Goal: Task Accomplishment & Management: Manage account settings

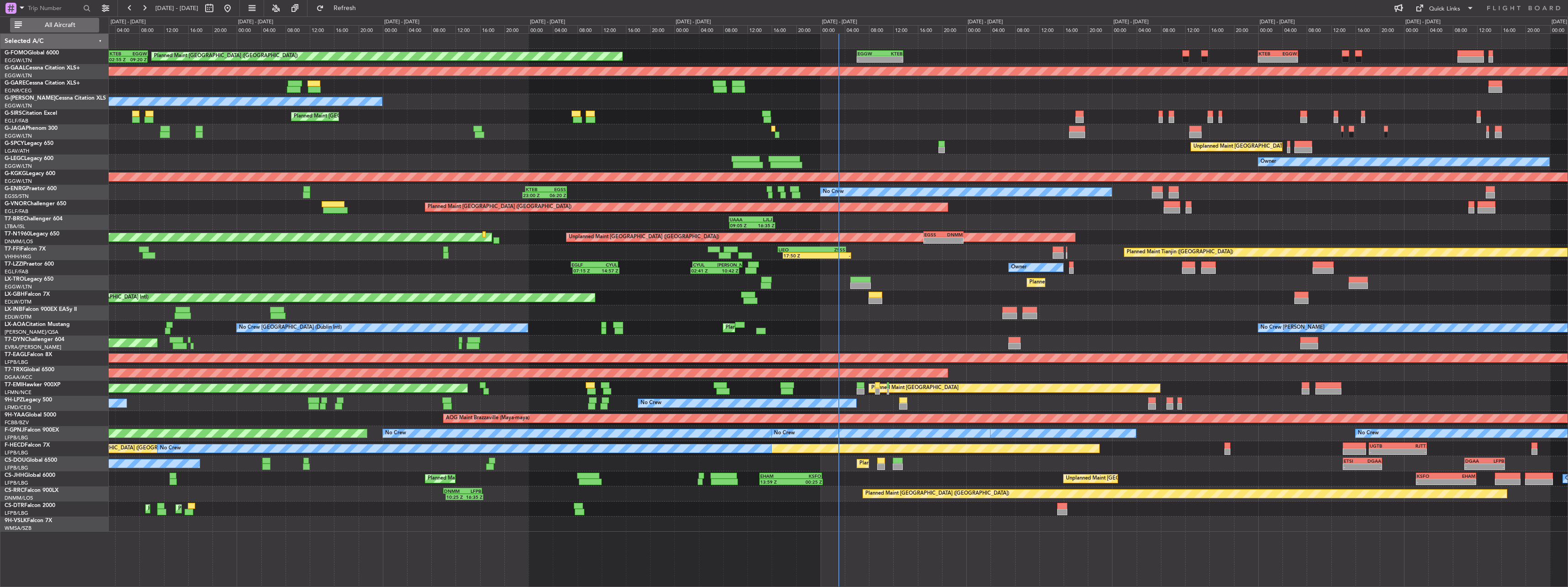
click at [66, 27] on span "All Aircraft" at bounding box center [60, 25] width 73 height 6
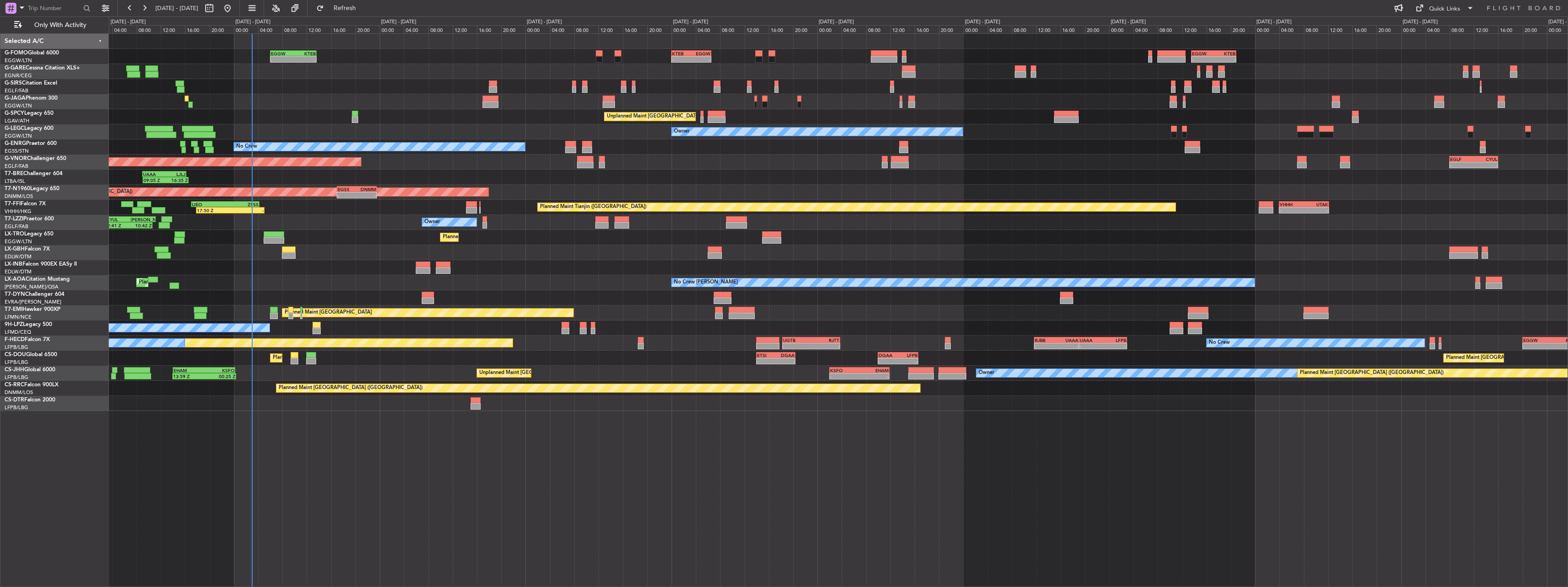
click at [292, 146] on div "- - EGGW 06:00 Z KTEB 13:40 Z - - KTEB 00:00 Z EGGW 06:35 Z - - EGGW 13:30 Z KT…" at bounding box center [838, 222] width 1459 height 377
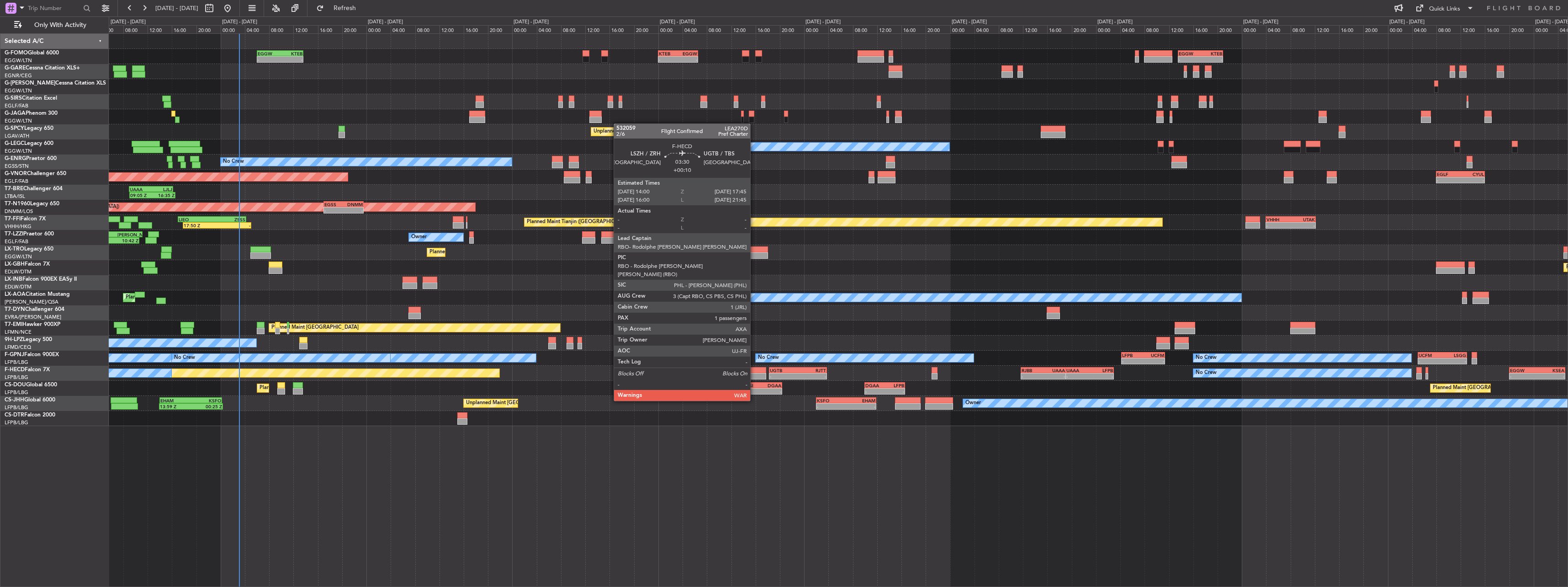
click at [754, 375] on div at bounding box center [754, 376] width 23 height 6
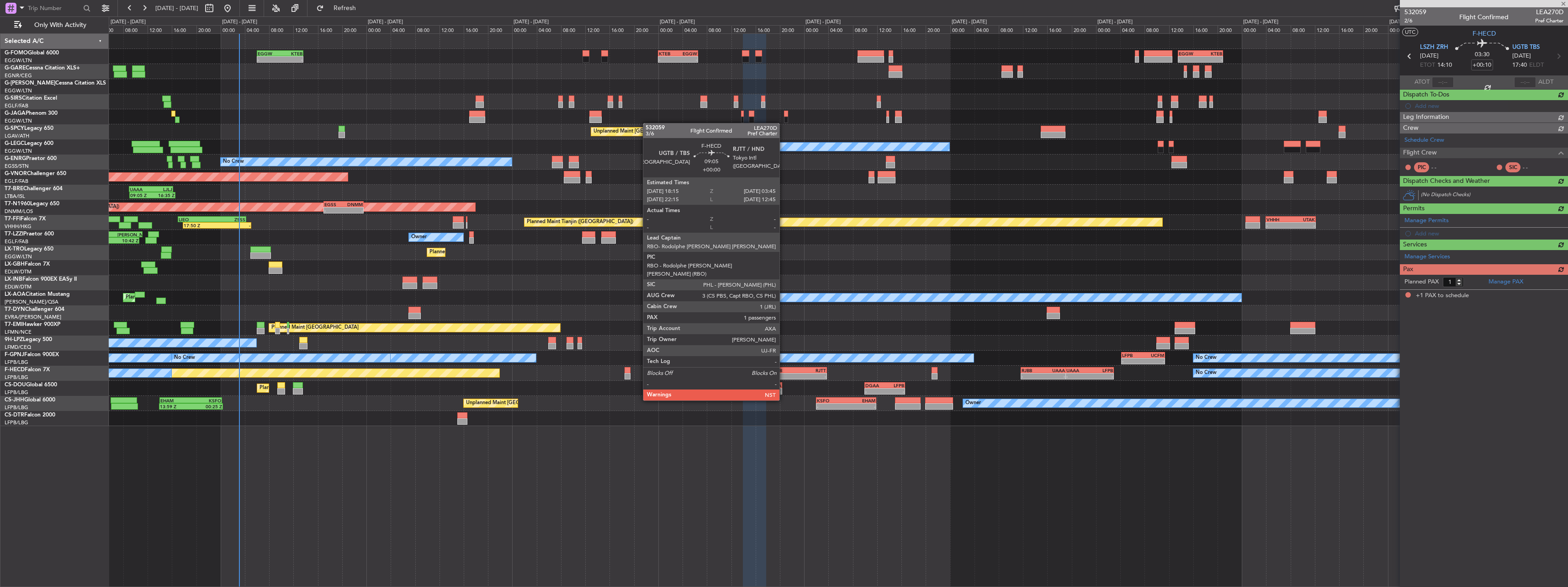
click at [783, 375] on div "-" at bounding box center [784, 376] width 28 height 6
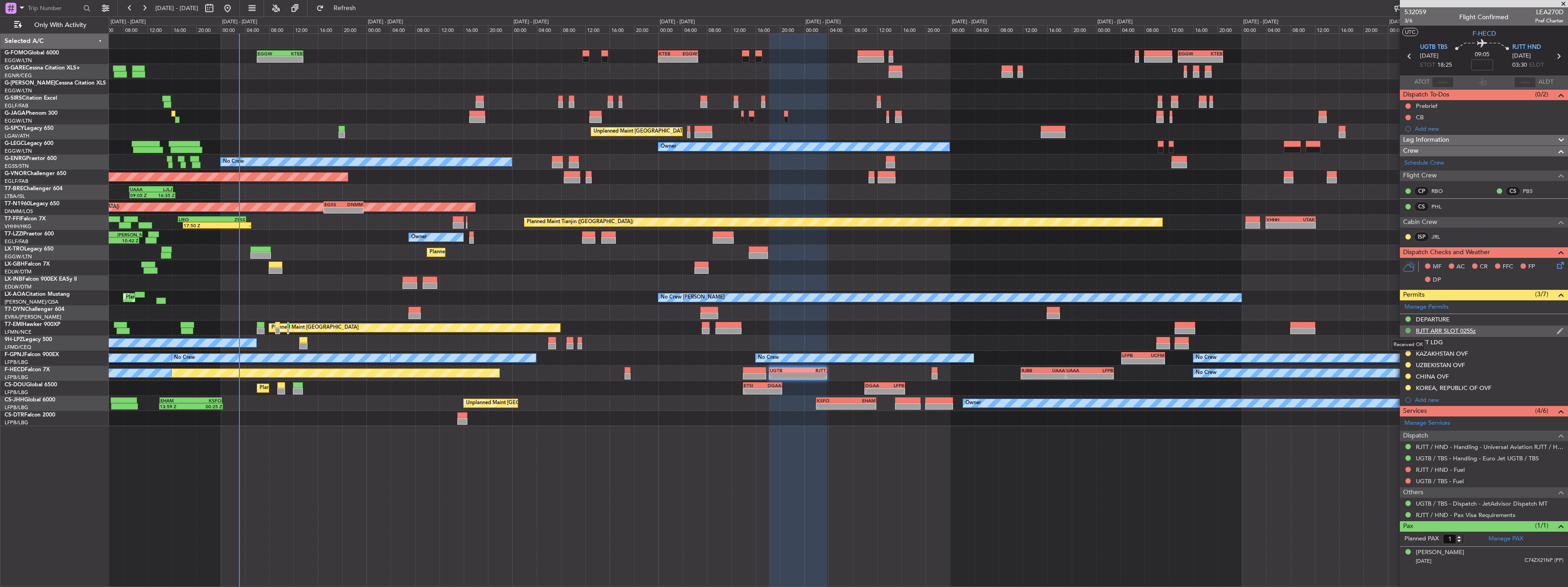
click at [1408, 331] on button at bounding box center [1408, 330] width 6 height 6
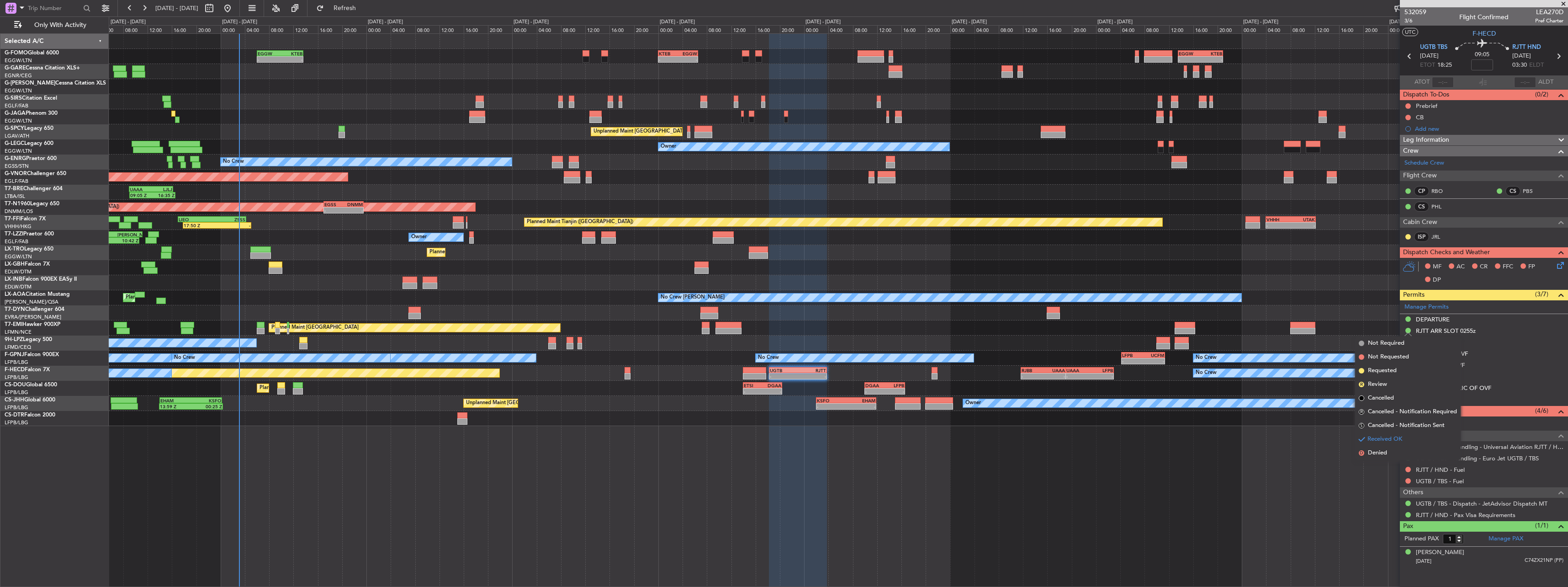
click at [1283, 500] on div "- - EGGW 06:00 Z KTEB 13:40 Z - - KTEB 00:00 Z EGGW 06:35 Z - - EGGW 13:30 Z KT…" at bounding box center [838, 310] width 1459 height 553
click at [1453, 330] on div "RJTT ARR SLOT 0255z" at bounding box center [1446, 331] width 60 height 8
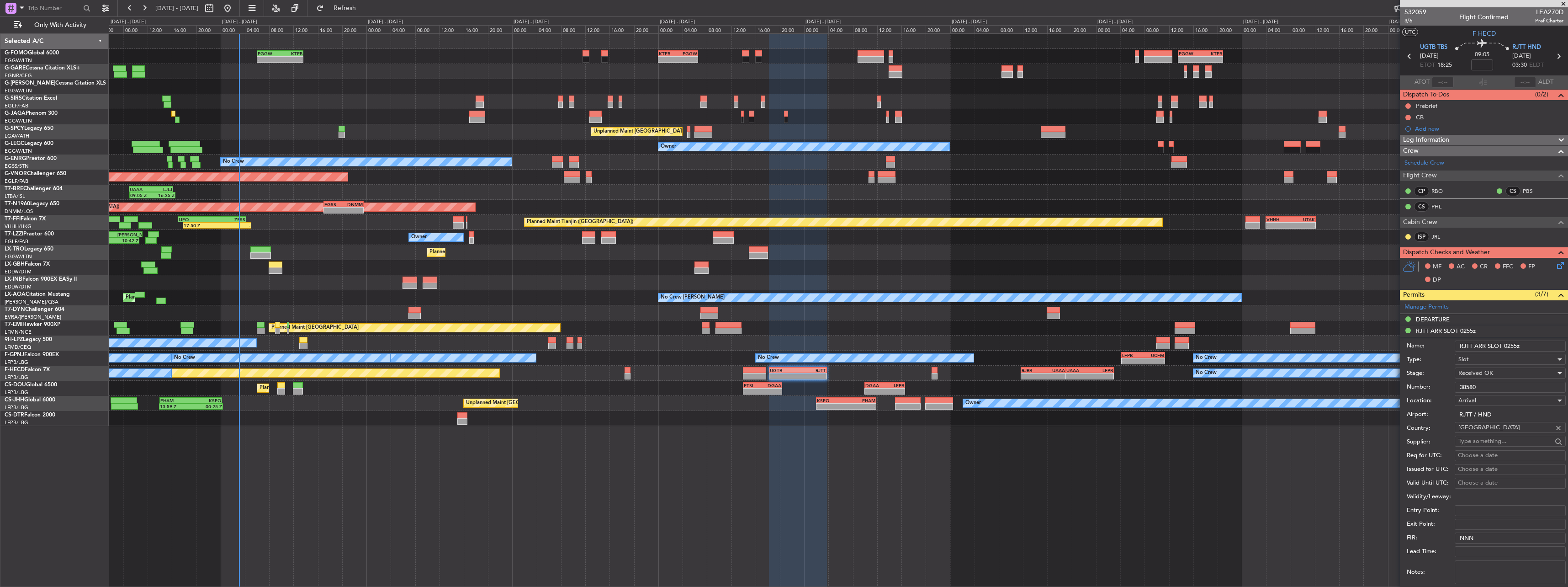
click at [1479, 457] on div "Choose a date" at bounding box center [1510, 455] width 105 height 9
select select "9"
select select "2025"
click at [1440, 484] on span "12" at bounding box center [1442, 481] width 11 height 11
select select "10"
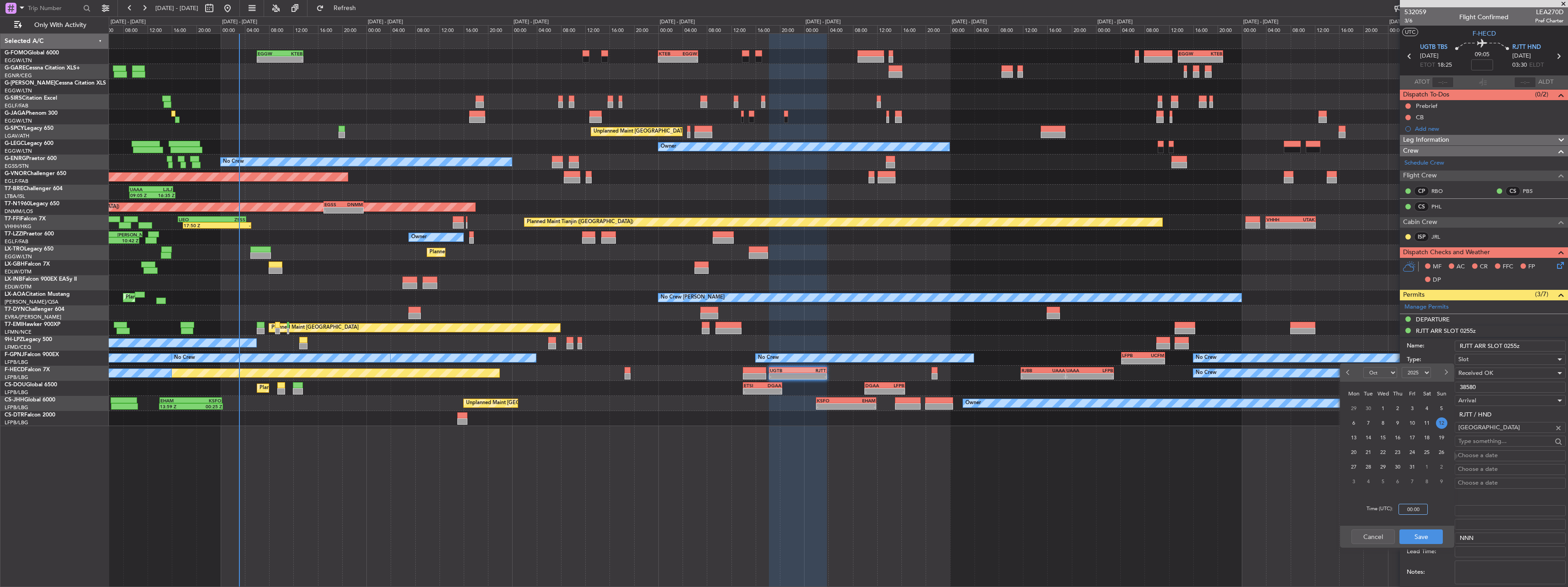
click at [1413, 510] on input "00:00" at bounding box center [1413, 509] width 29 height 11
type input "03:30"
click at [1435, 535] on button "Save" at bounding box center [1421, 536] width 44 height 15
click at [1467, 467] on div "Choose a date" at bounding box center [1510, 469] width 105 height 9
select select "9"
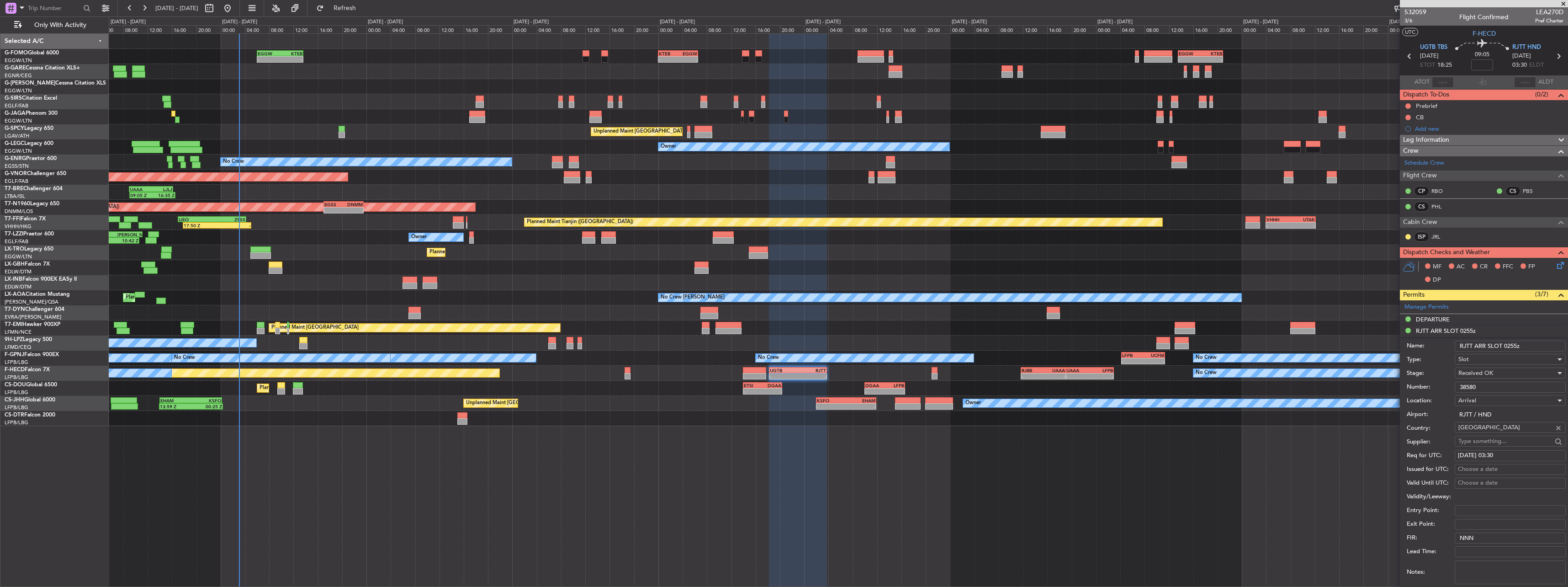
select select "2025"
click at [1439, 495] on span "12" at bounding box center [1442, 495] width 11 height 11
select select "10"
click at [1413, 526] on input "00:00" at bounding box center [1413, 522] width 29 height 11
click at [1438, 535] on div "Time (UTC): 00:02" at bounding box center [1397, 523] width 114 height 33
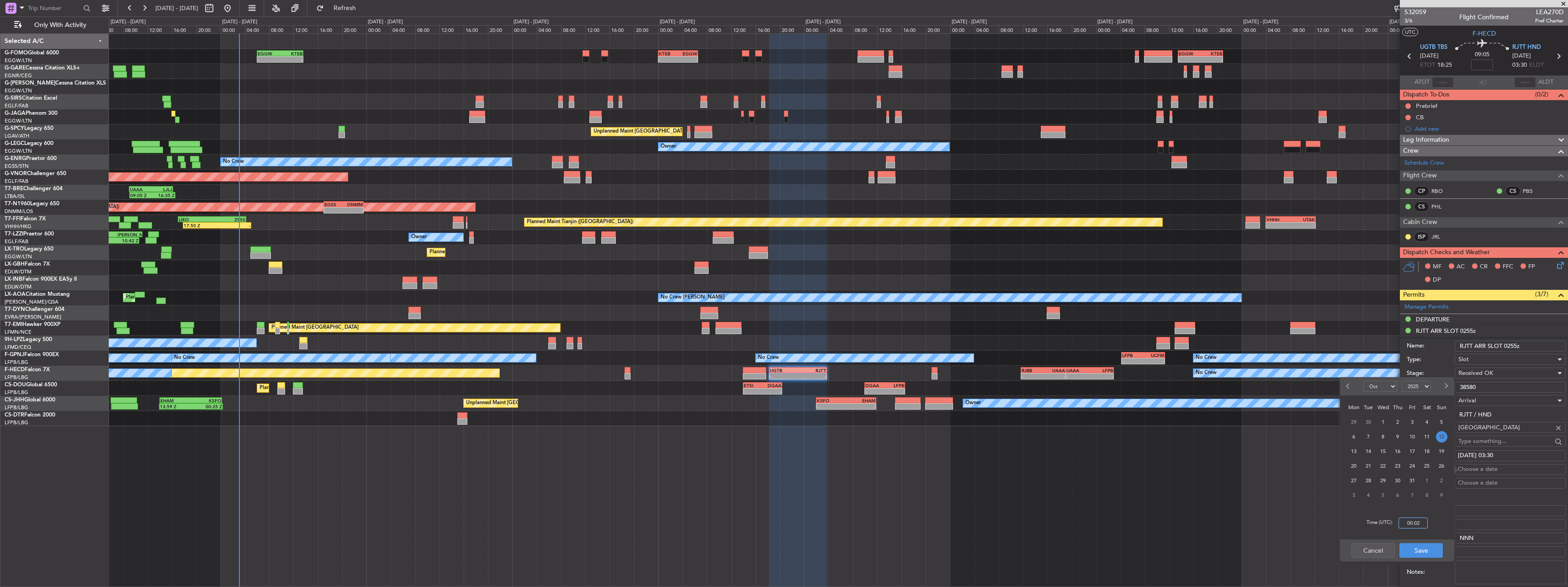
click at [1423, 526] on input "00:02" at bounding box center [1413, 522] width 29 height 11
type input "02:55"
click at [1436, 529] on div "Time (UTC): 02:55" at bounding box center [1397, 523] width 114 height 33
click at [1430, 546] on button "Save" at bounding box center [1421, 550] width 44 height 15
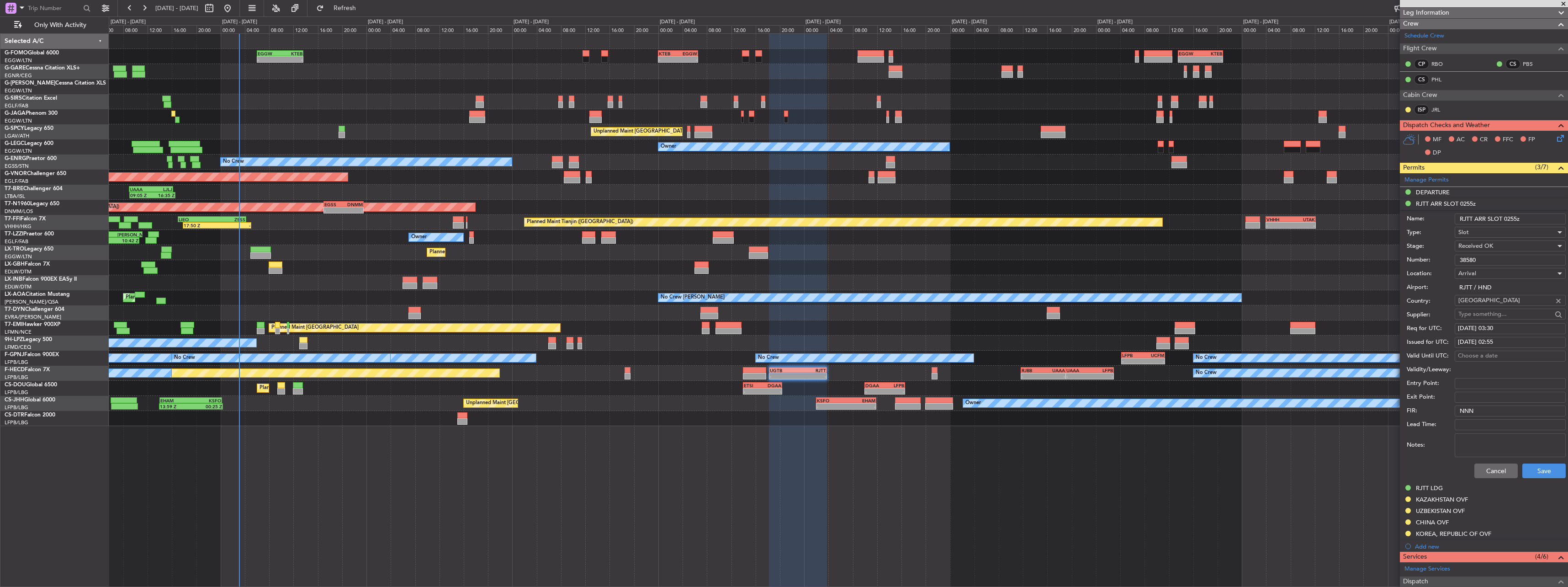
scroll to position [137, 0]
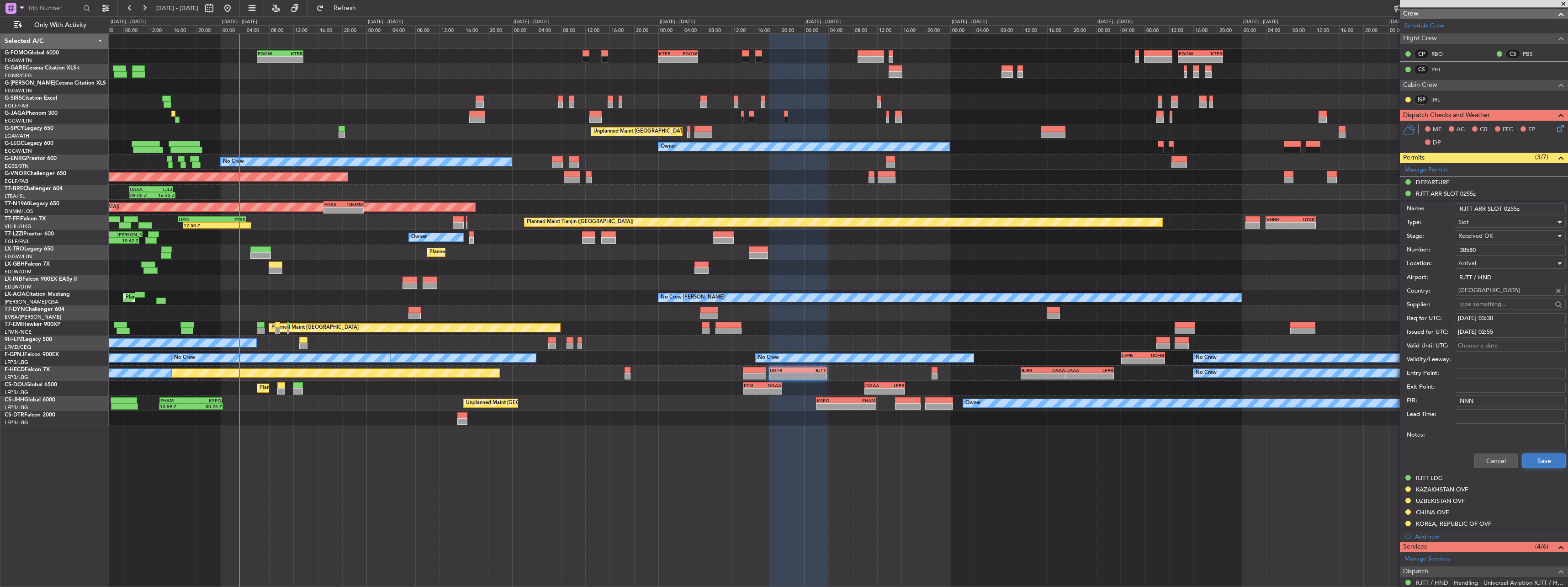
click at [1525, 462] on button "Save" at bounding box center [1544, 460] width 44 height 15
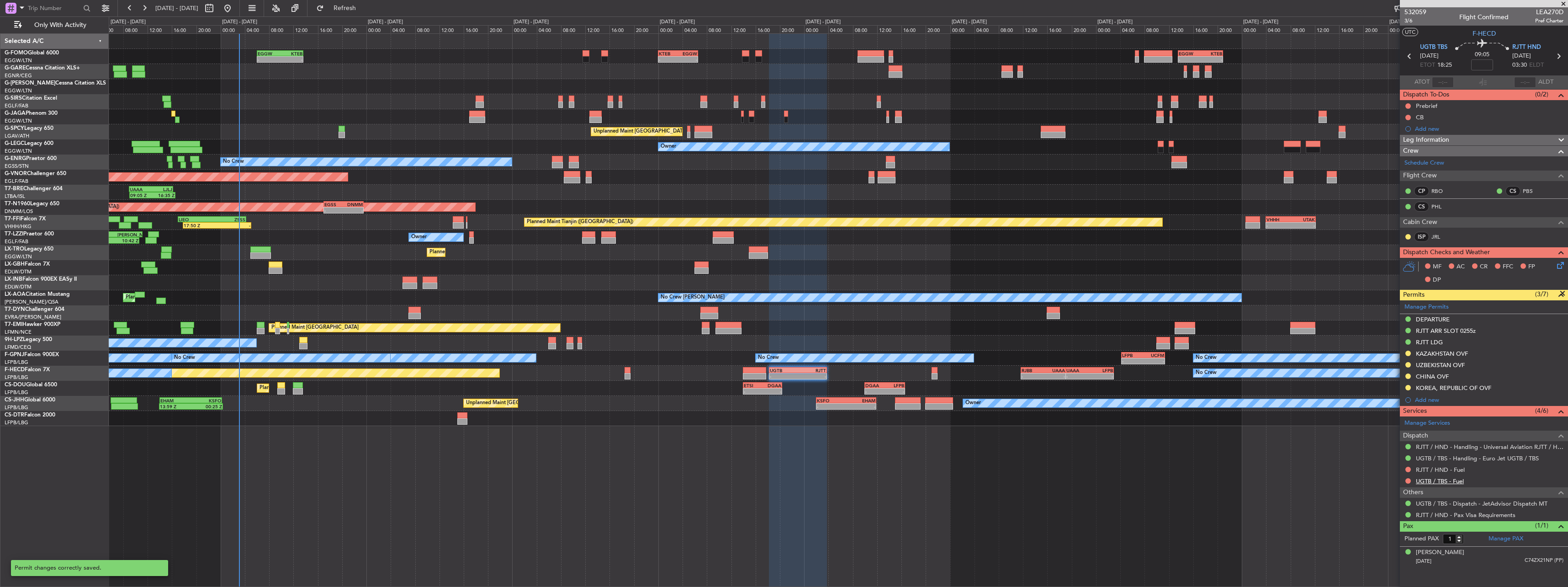
scroll to position [0, 0]
click at [1424, 400] on div "KOREA, REPUBLIC OF OVF" at bounding box center [1454, 404] width 68 height 11
click at [1431, 399] on div "Add new" at bounding box center [1485, 400] width 140 height 8
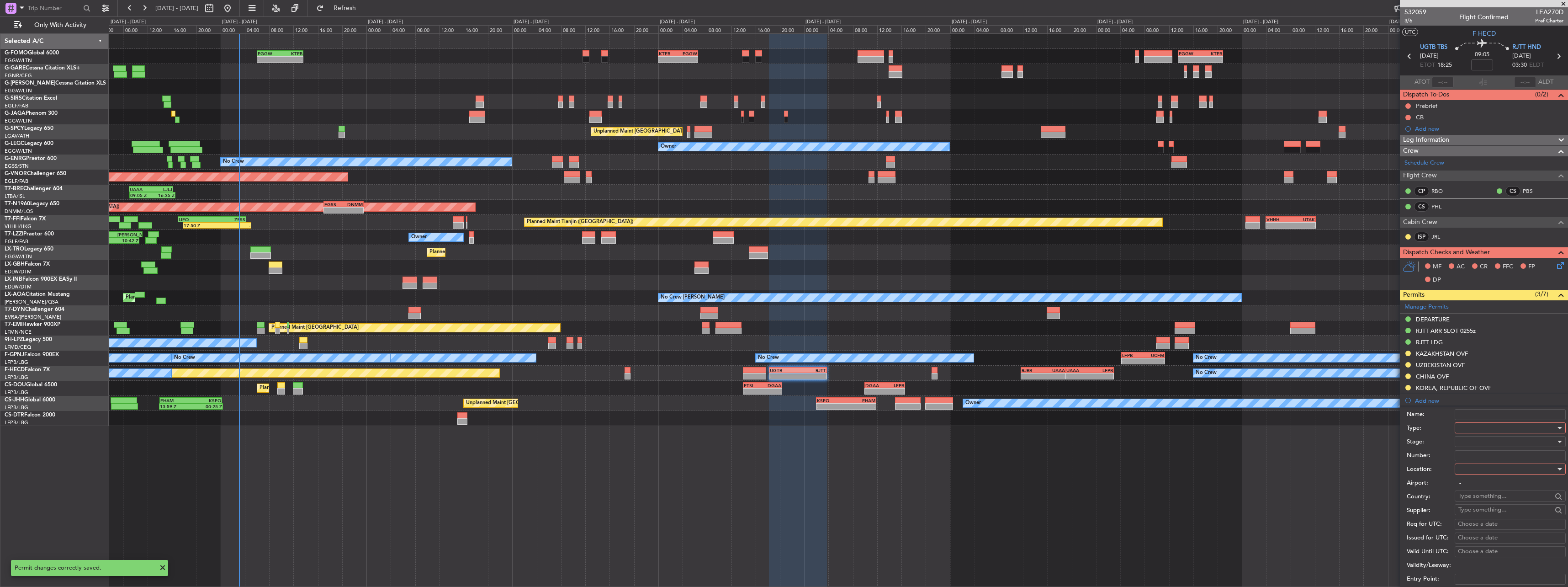
click at [1494, 426] on div at bounding box center [1507, 428] width 97 height 14
click at [1483, 510] on span "Slot" at bounding box center [1507, 514] width 96 height 14
click at [1480, 443] on div at bounding box center [1507, 442] width 97 height 14
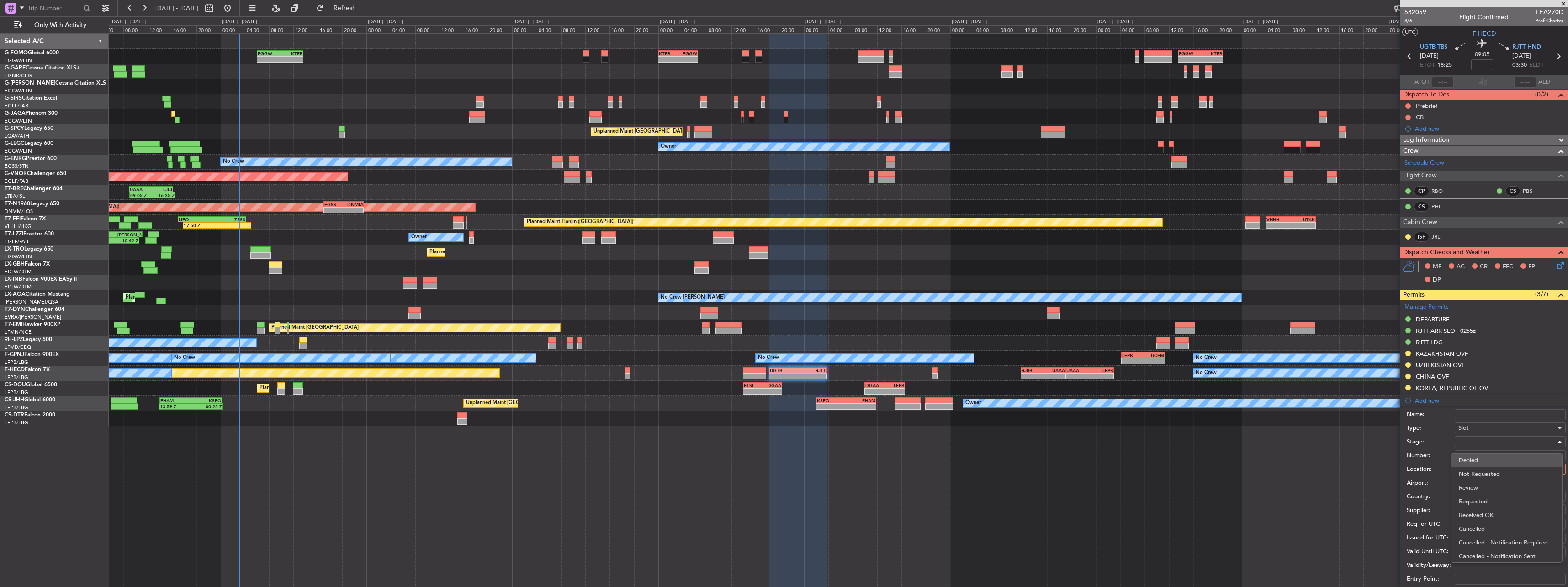
click at [1481, 459] on span "Denied" at bounding box center [1507, 460] width 96 height 14
click at [1481, 469] on div at bounding box center [1507, 469] width 97 height 14
drag, startPoint x: 1486, startPoint y: 512, endPoint x: 1488, endPoint y: 497, distance: 15.1
click at [1487, 512] on span "Arrival" at bounding box center [1507, 516] width 96 height 14
type input "RJTT / HND"
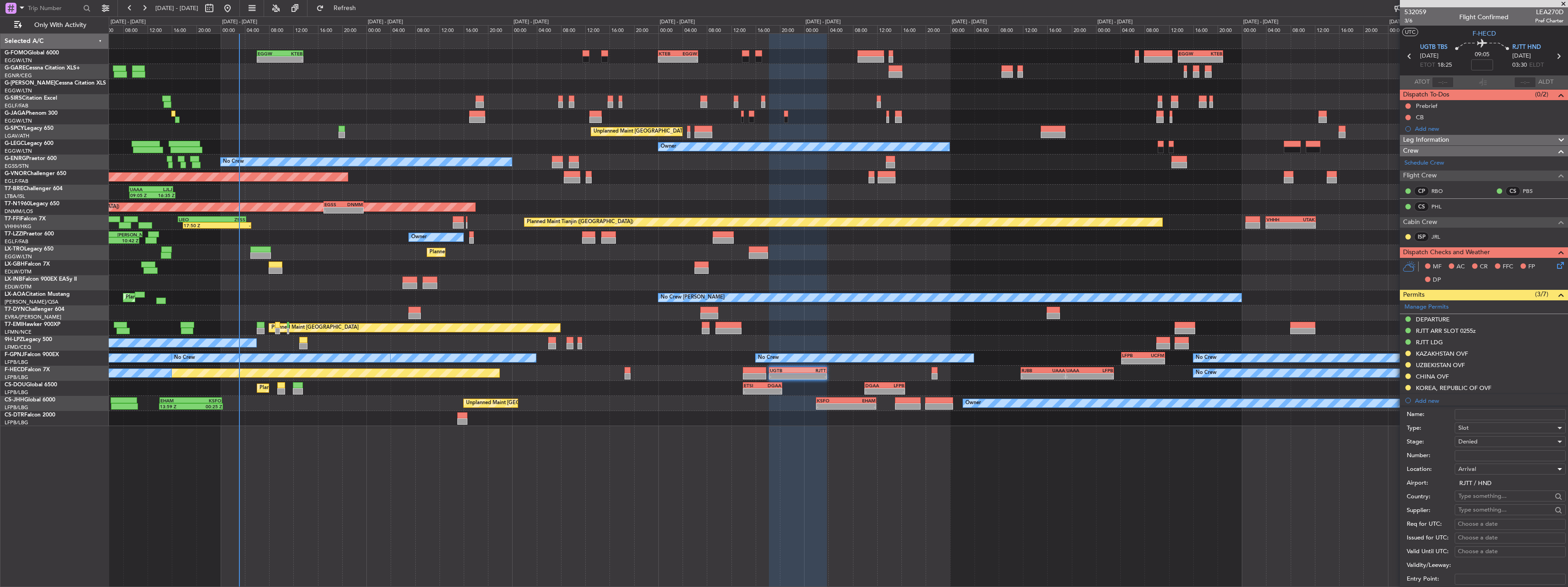
scroll to position [92, 0]
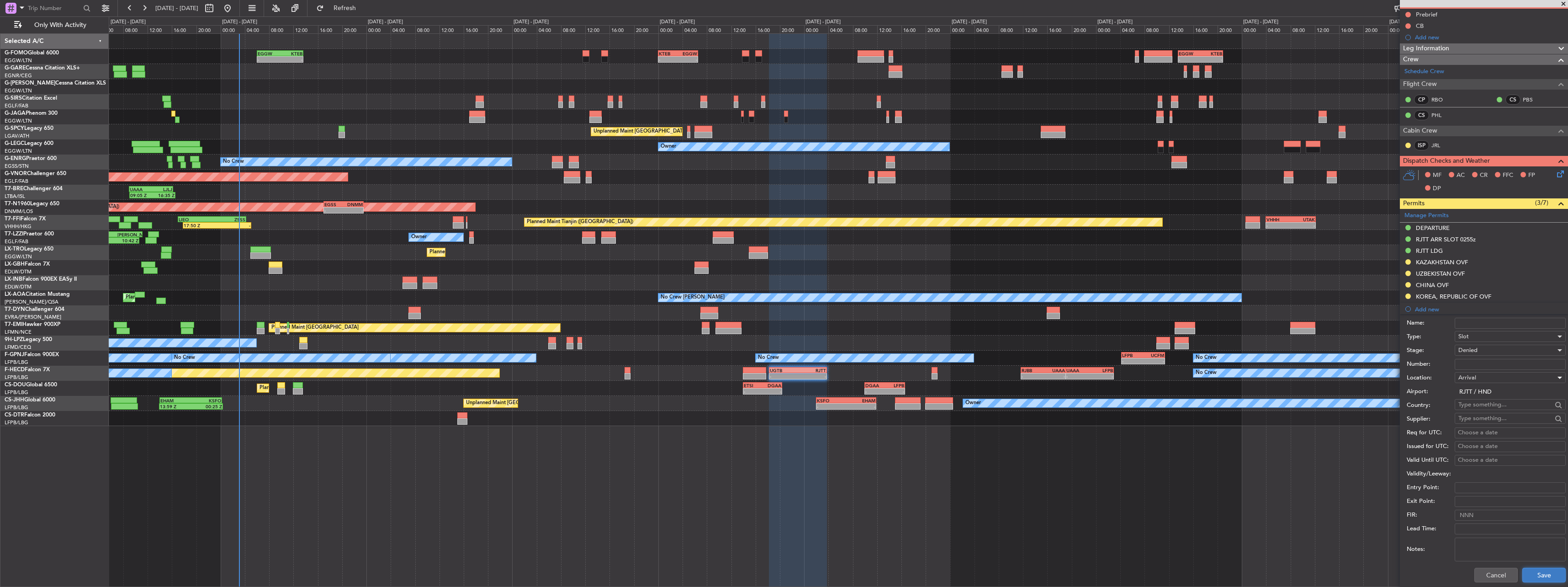
click at [1535, 568] on button "Save" at bounding box center [1544, 575] width 44 height 15
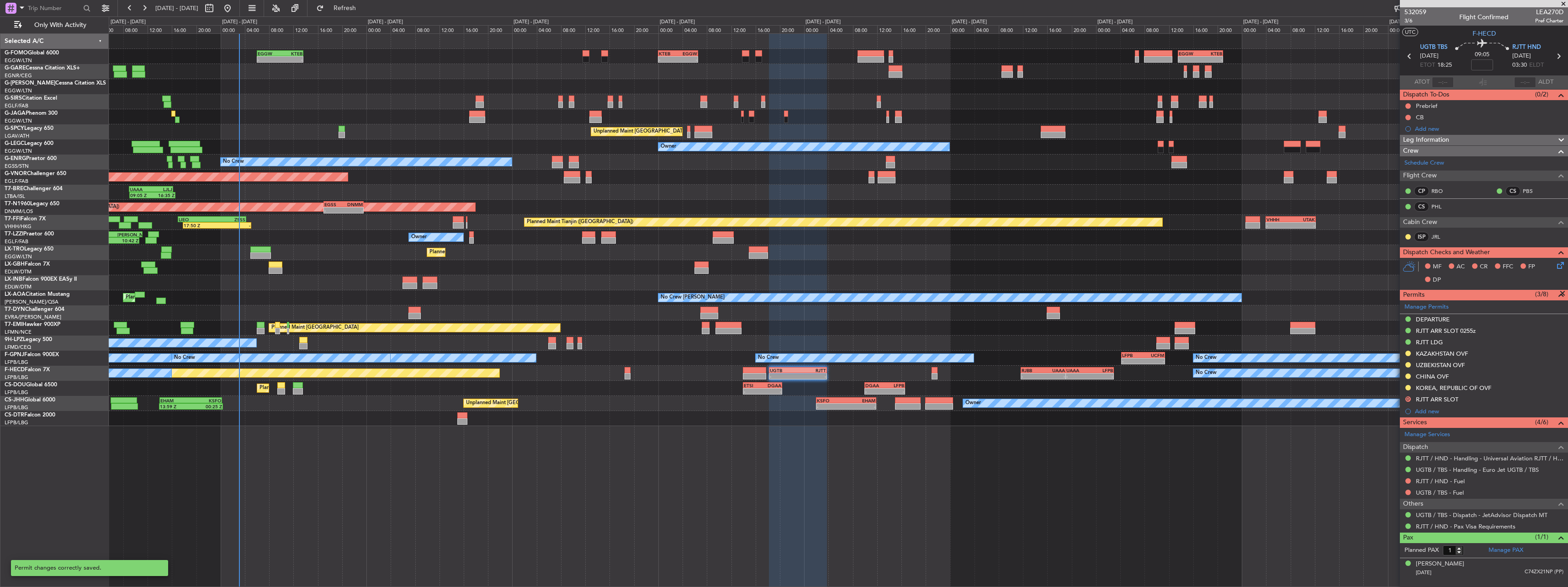
scroll to position [0, 0]
click at [1446, 396] on div "RJTT ARR SLOT" at bounding box center [1437, 399] width 42 height 8
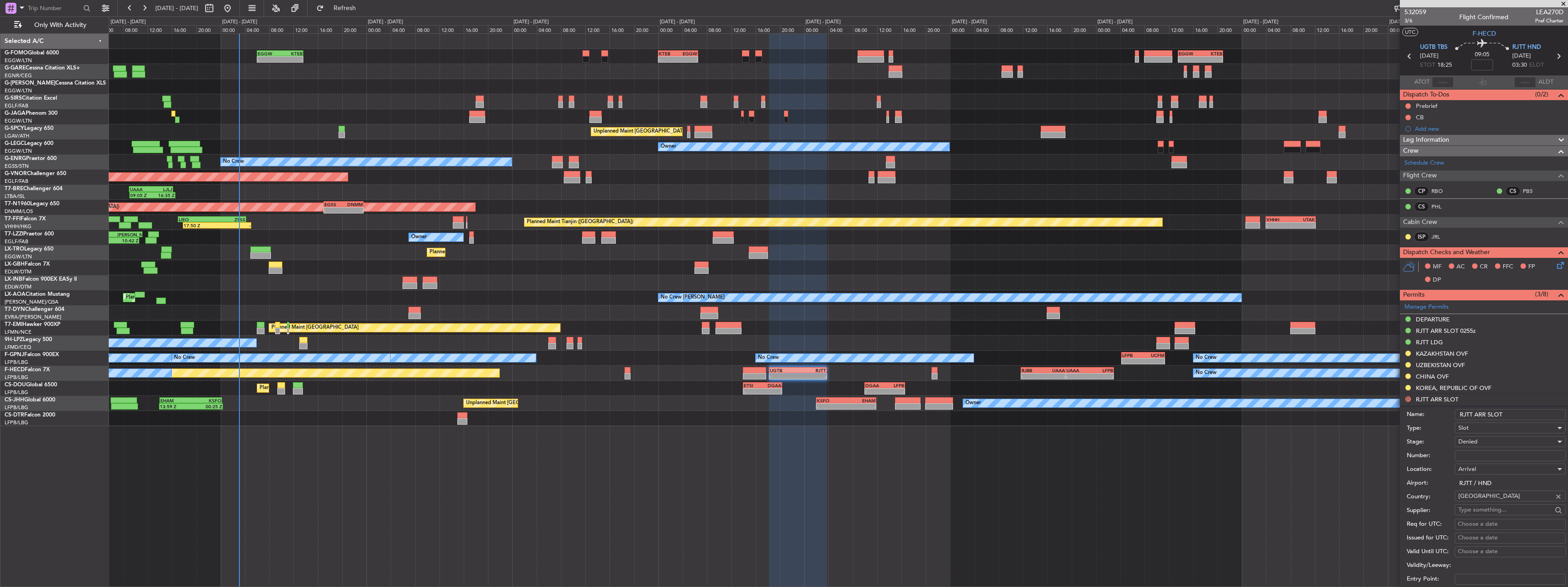
click at [1519, 419] on div "Name: RJTT ARR SLOT" at bounding box center [1486, 415] width 159 height 14
click at [1519, 419] on input "RJTT ARR SLOT" at bounding box center [1510, 414] width 111 height 11
click at [1517, 415] on input "RJTT ARR SLOT" at bounding box center [1510, 414] width 111 height 11
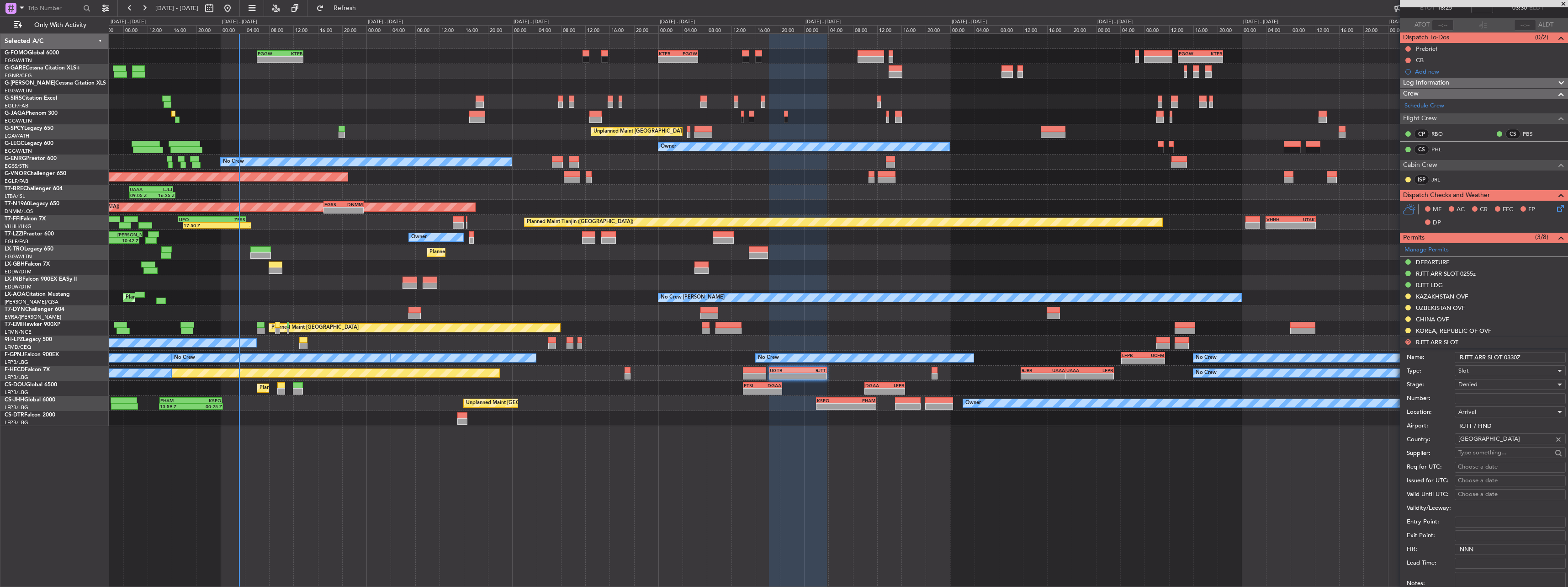
scroll to position [92, 0]
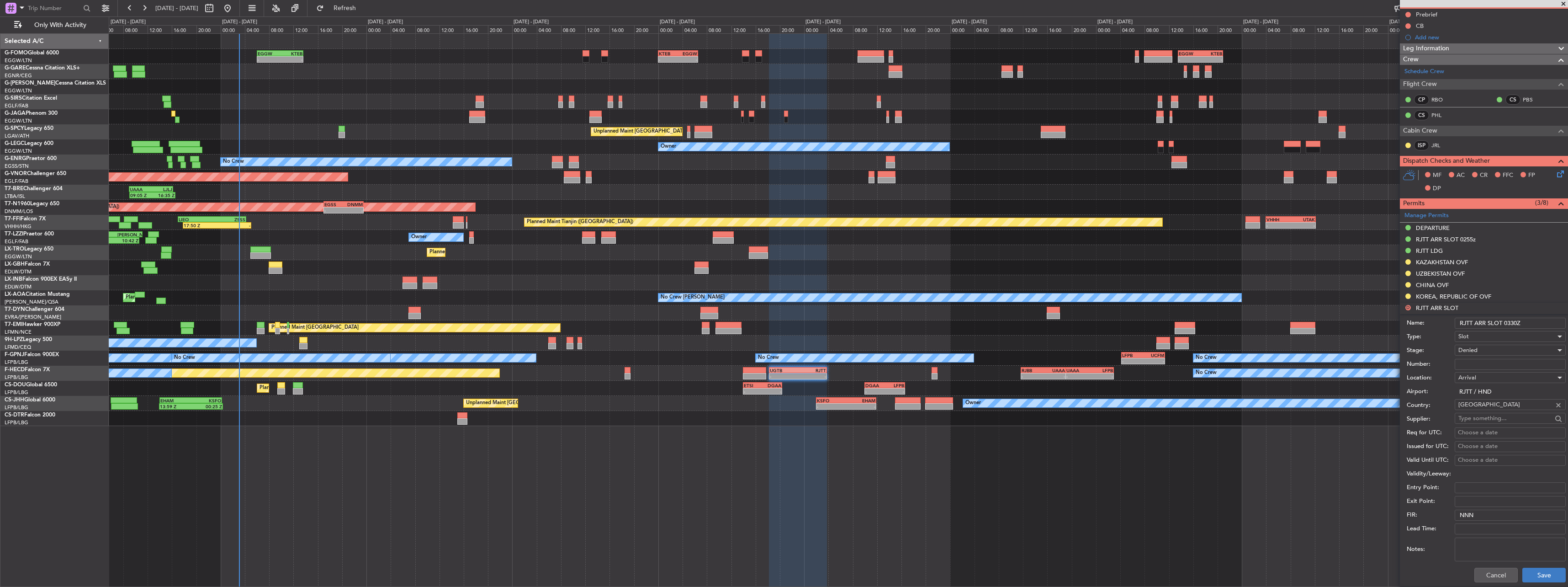
type input "RJTT ARR SLOT 0330Z"
click at [1533, 572] on button "Save" at bounding box center [1544, 575] width 44 height 15
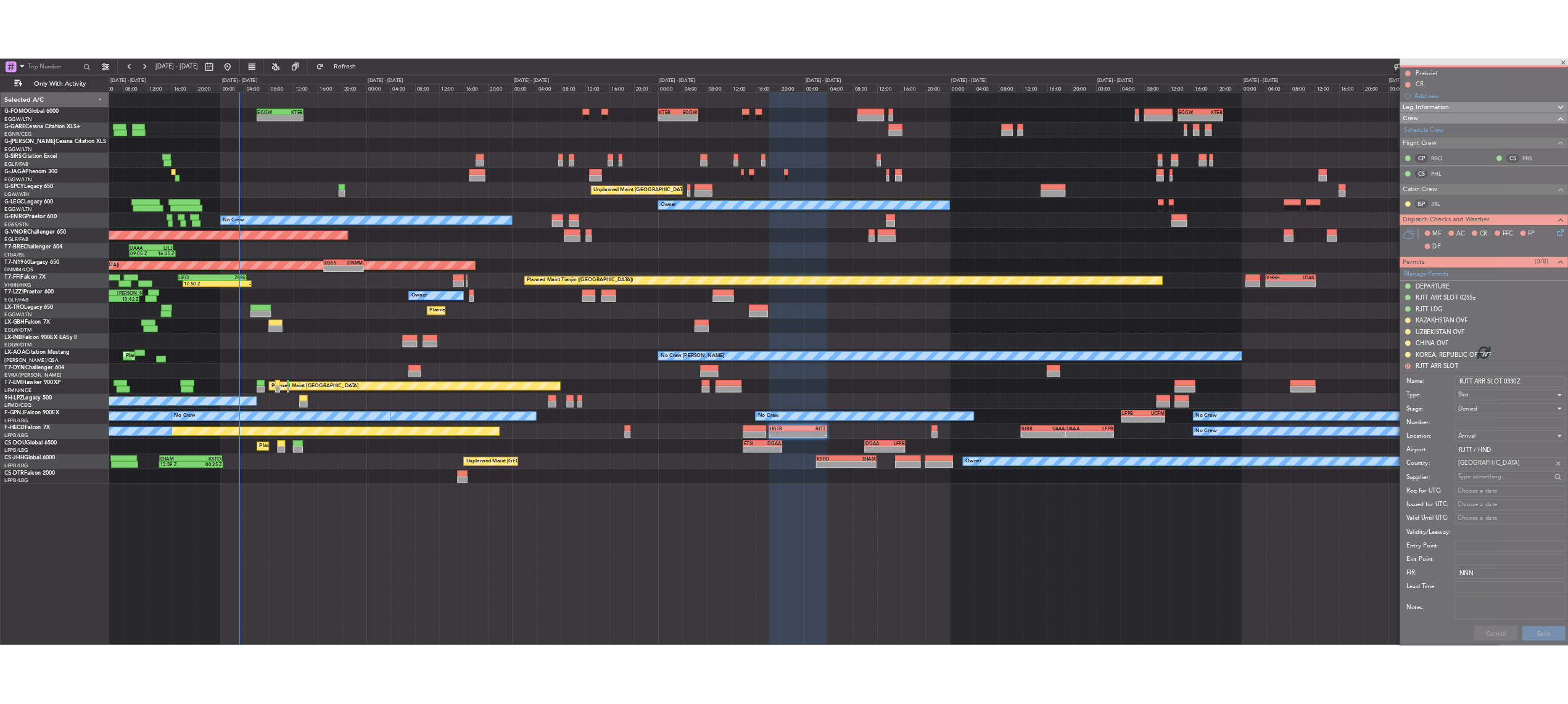
scroll to position [0, 0]
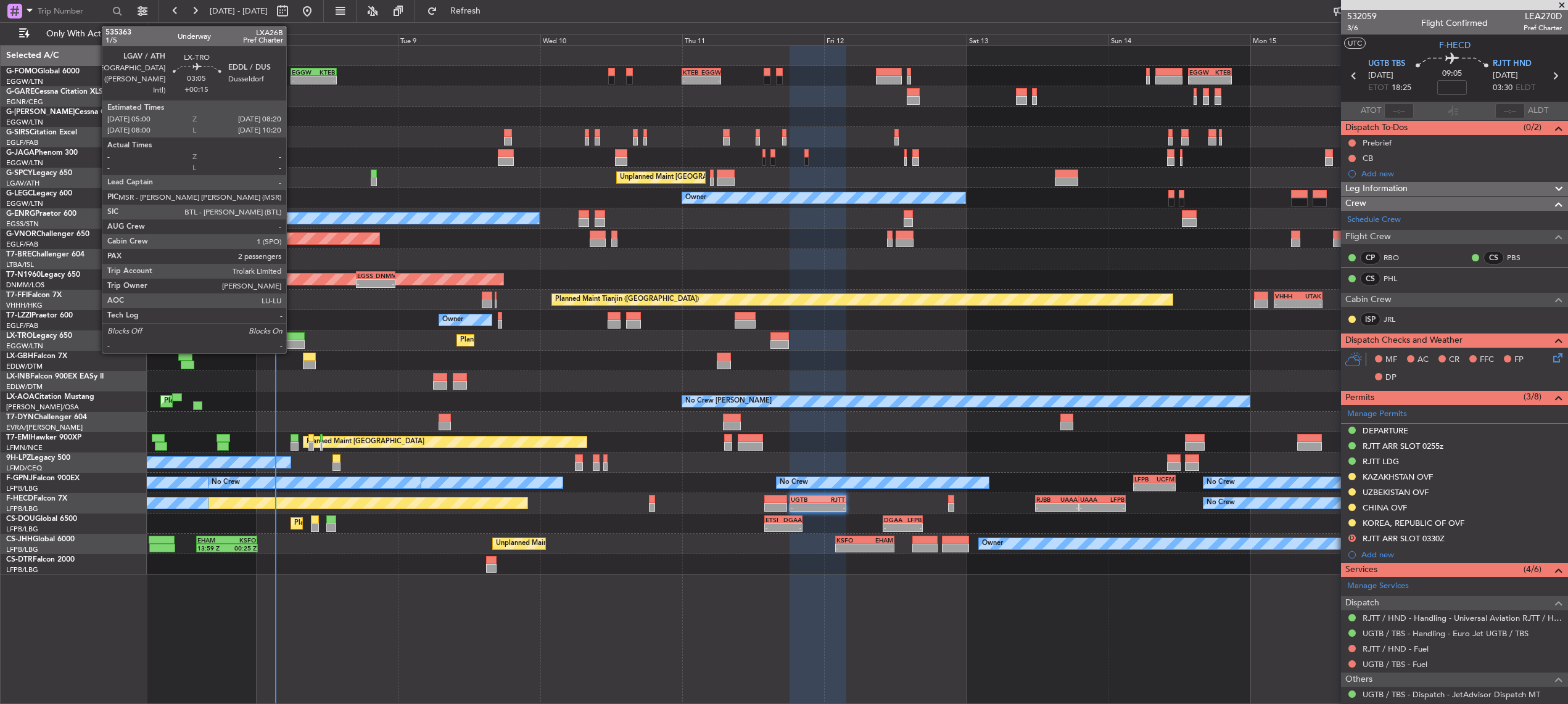
click at [292, 340] on div at bounding box center [294, 337] width 20 height 9
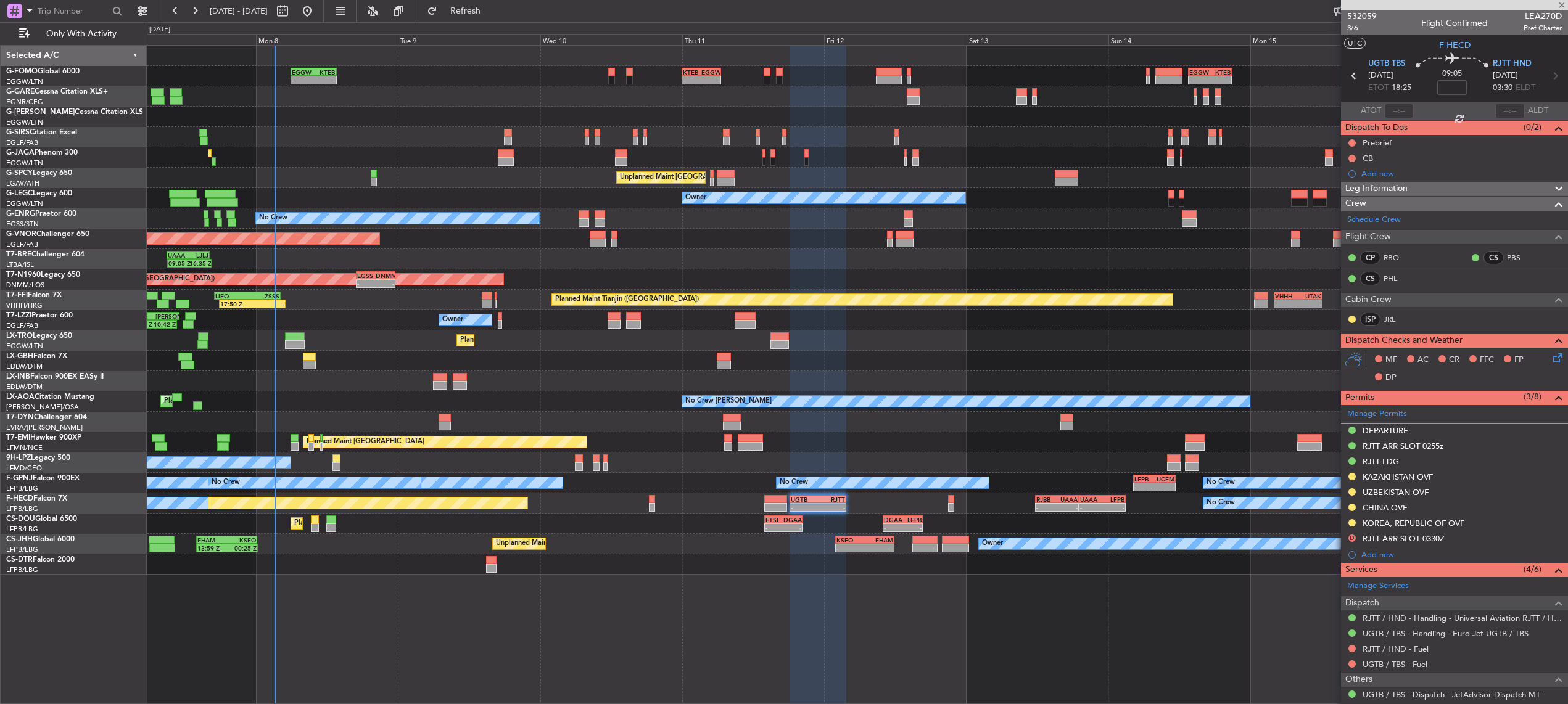
type input "+00:15"
type input "2"
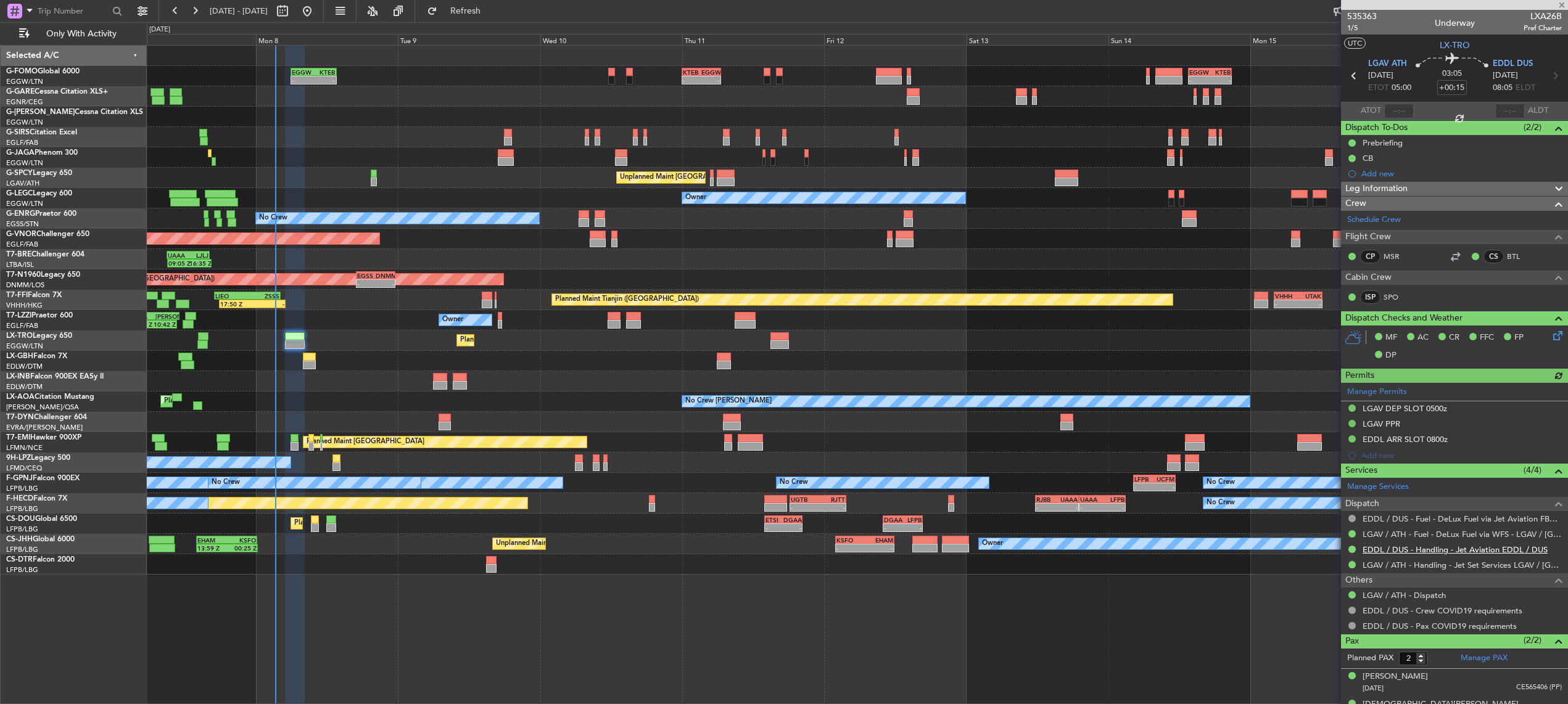
click at [1390, 544] on link "EDDL / DUS - Handling - Jet Aviation EDDL / DUS" at bounding box center [1455, 550] width 185 height 10
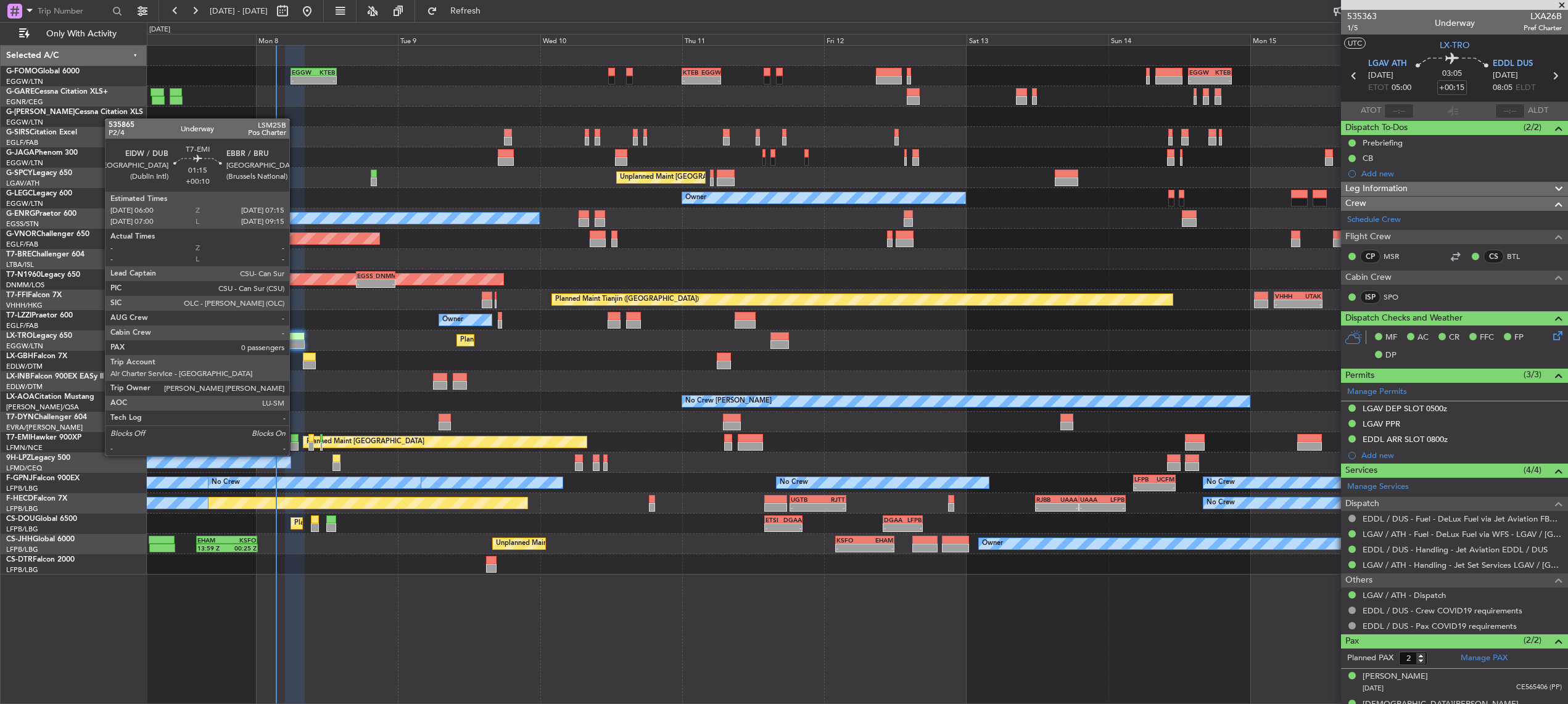
click at [294, 445] on div at bounding box center [294, 446] width 8 height 9
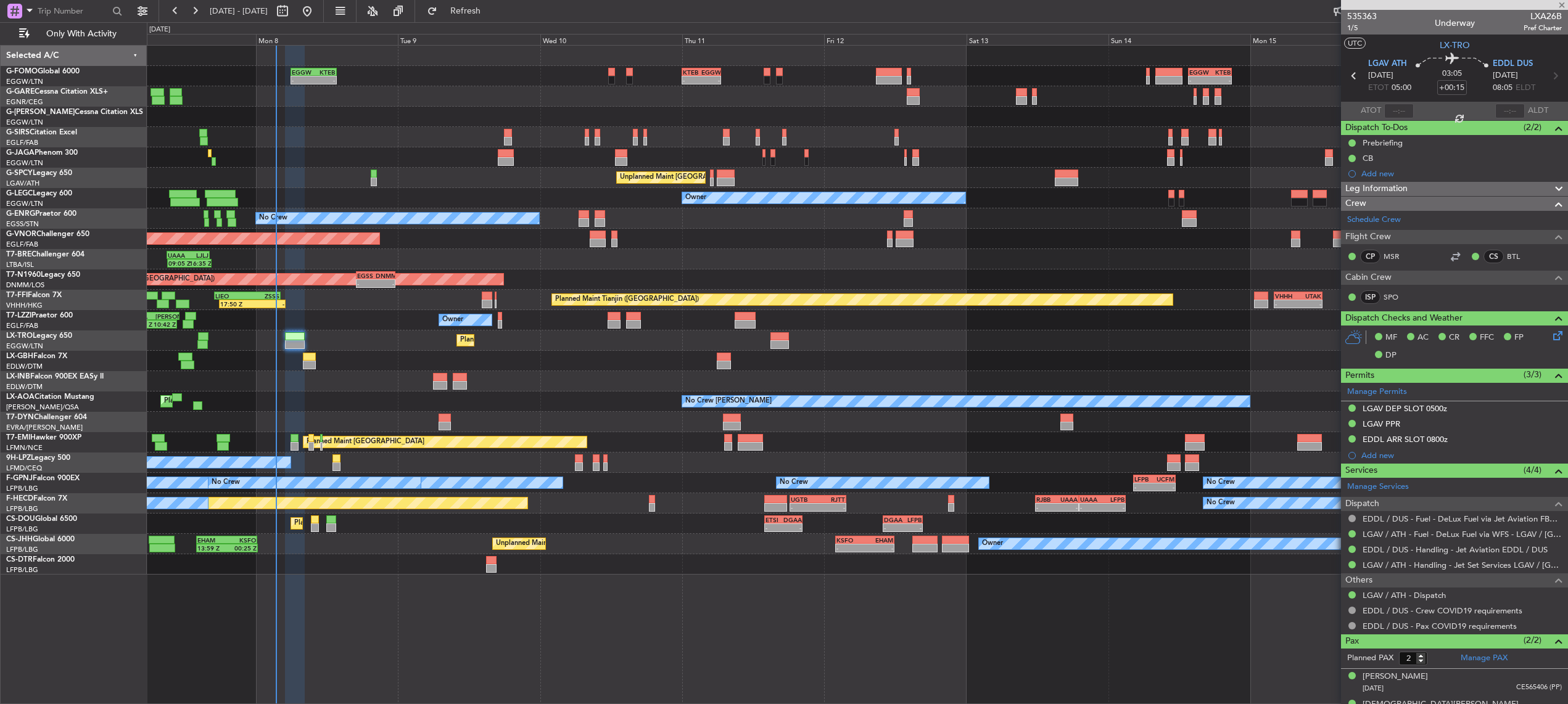
type input "+00:10"
type input "0"
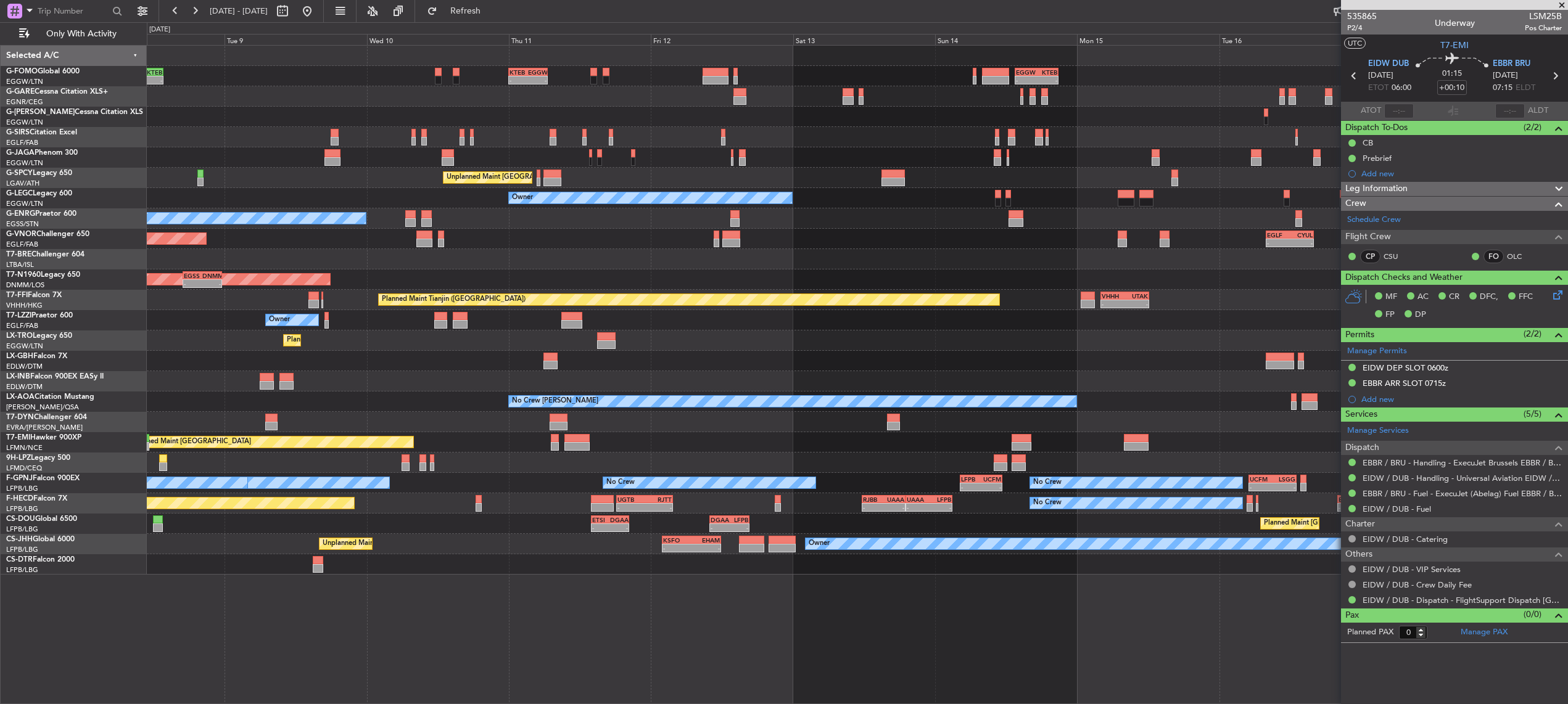
click at [855, 414] on div at bounding box center [857, 422] width 1420 height 20
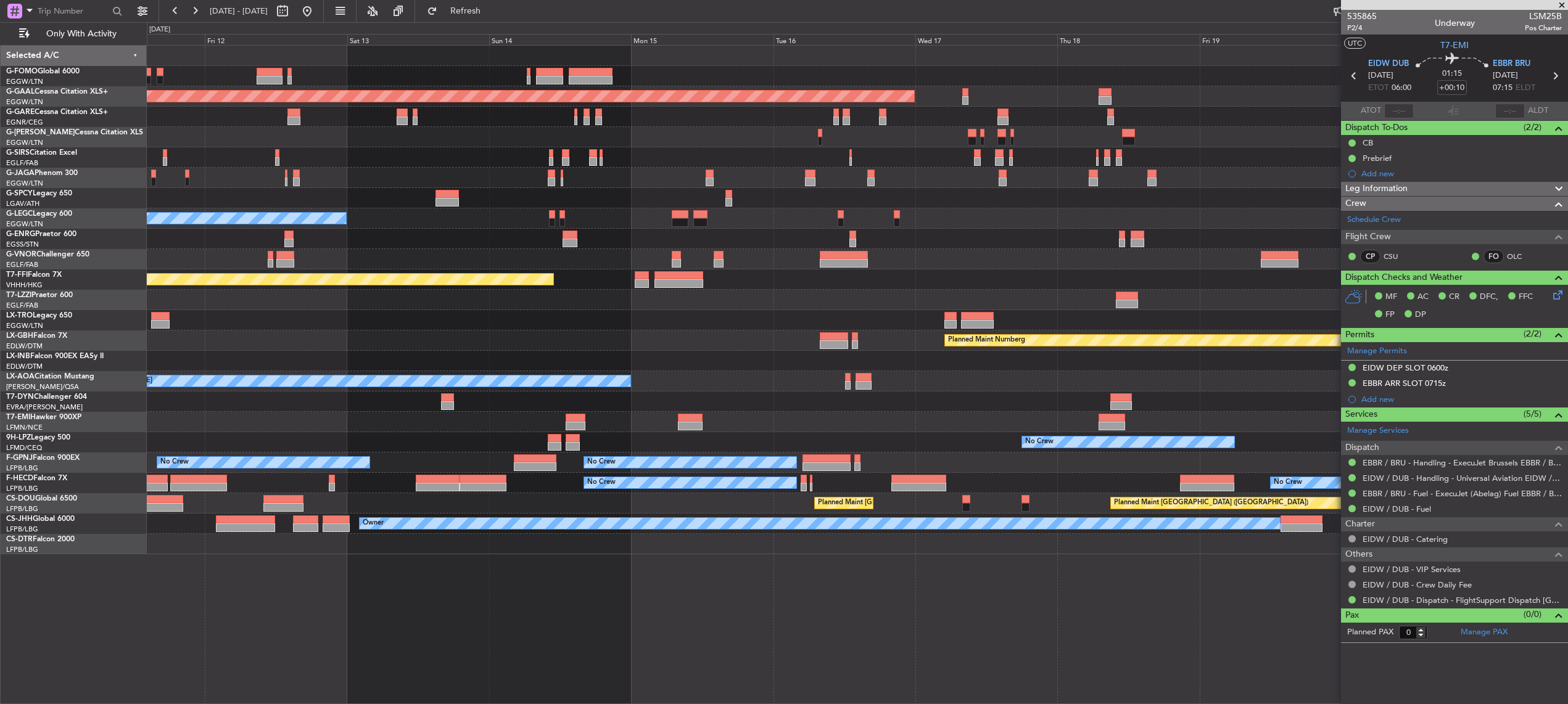
click at [688, 242] on div "Planned Maint Dusseldorf Unplanned Maint [GEOGRAPHIC_DATA] ([PERSON_NAME] Intl)…" at bounding box center [857, 300] width 1420 height 509
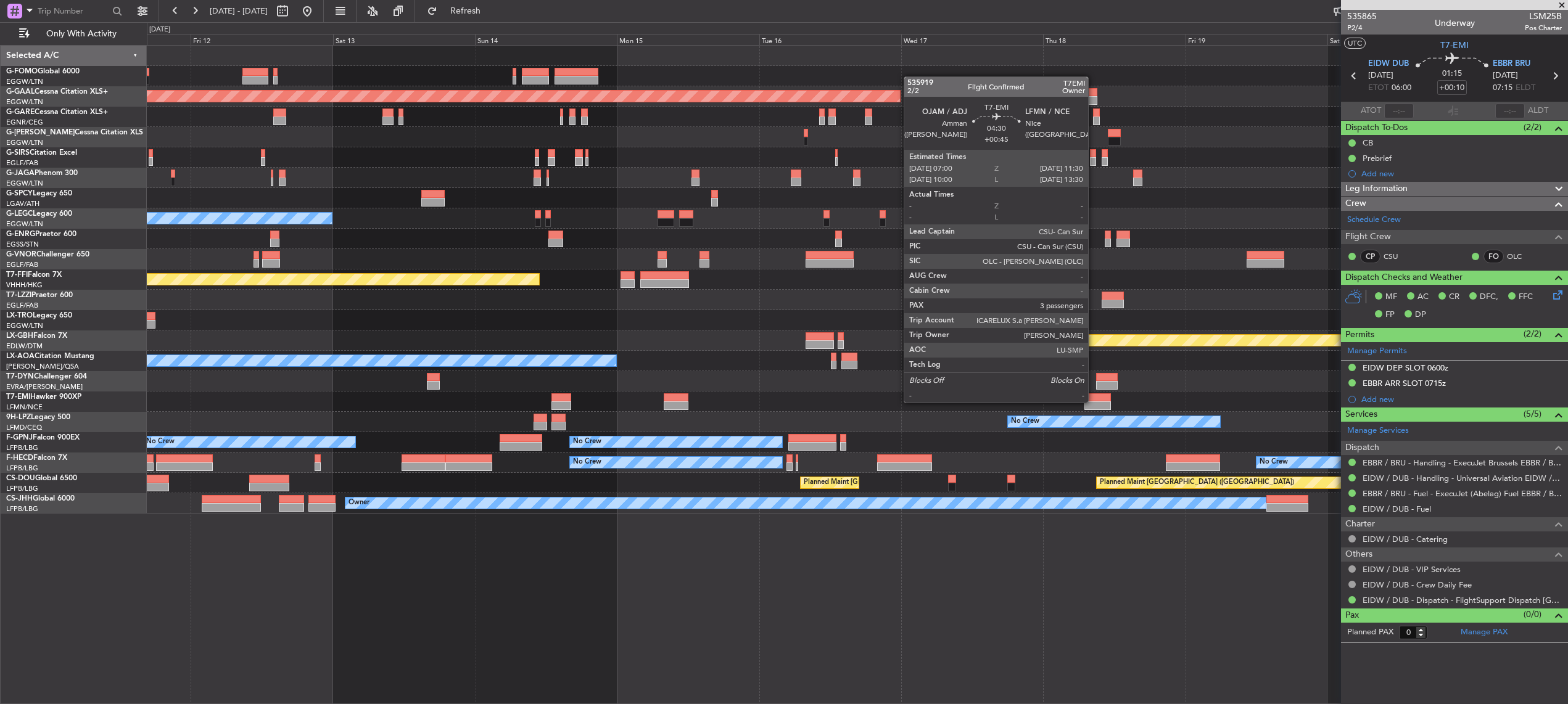
click at [1093, 402] on div at bounding box center [1099, 406] width 27 height 9
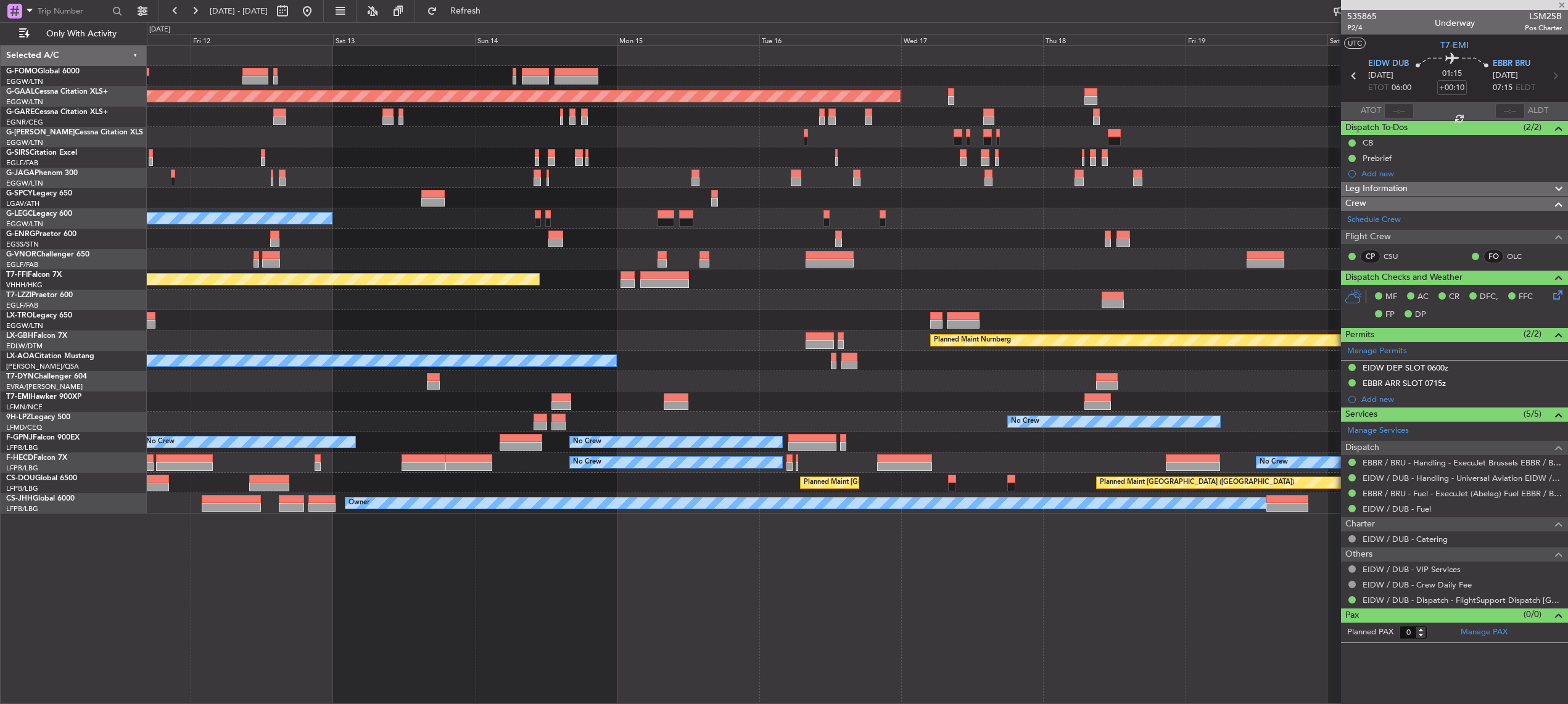
type input "+00:45"
type input "3"
